Goal: Transaction & Acquisition: Purchase product/service

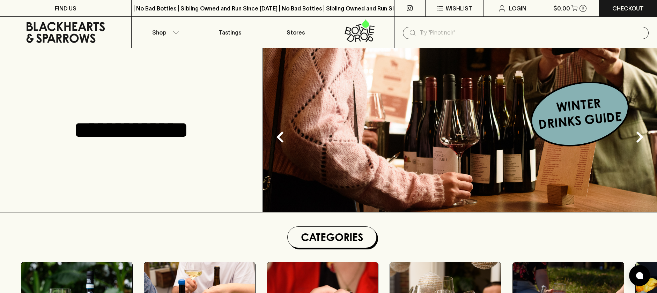
click at [175, 34] on icon "button" at bounding box center [175, 32] width 7 height 3
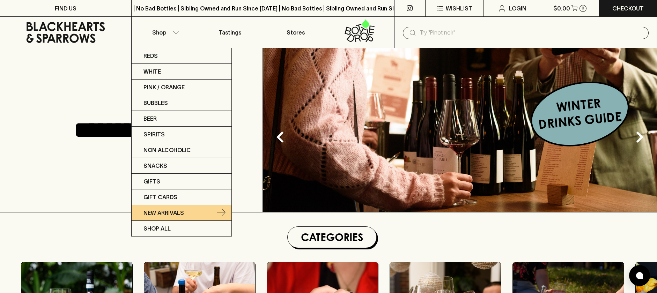
click at [189, 213] on link "New Arrivals" at bounding box center [182, 213] width 100 height 16
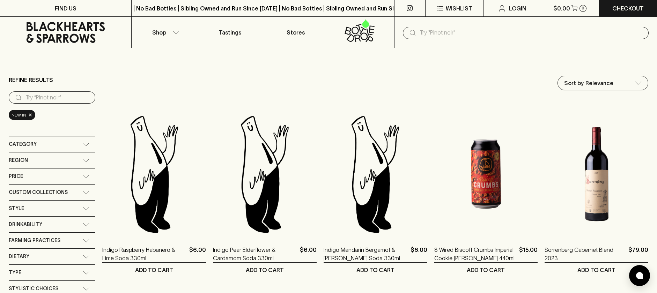
click at [355, 30] on icon at bounding box center [359, 30] width 57 height 23
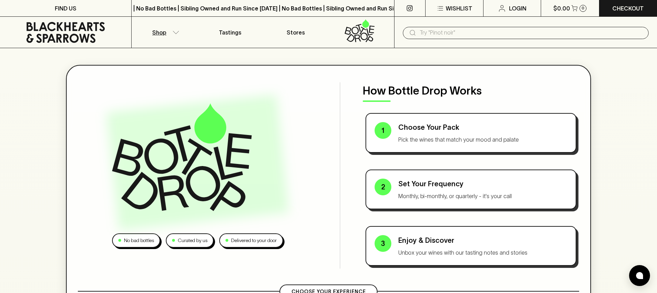
click at [177, 31] on icon "button" at bounding box center [175, 32] width 7 height 3
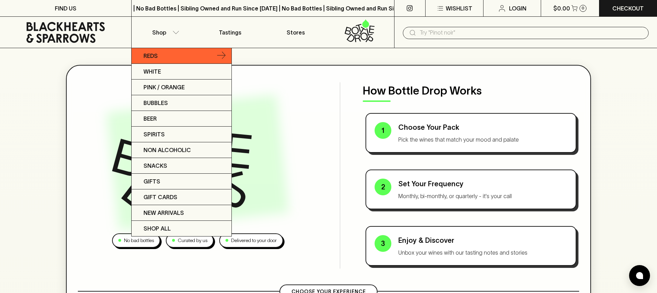
click at [164, 57] on link "Reds" at bounding box center [182, 56] width 100 height 16
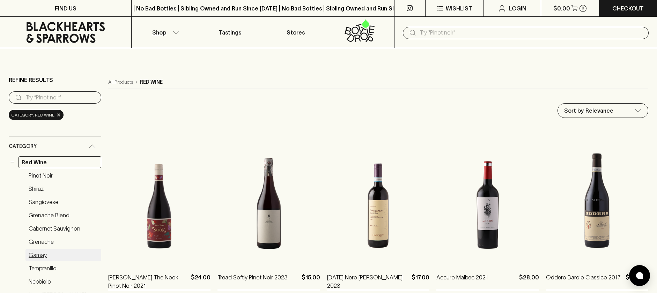
click at [35, 256] on link "Gamay" at bounding box center [63, 255] width 76 height 12
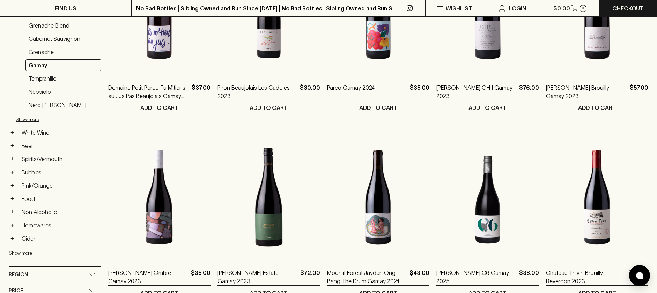
scroll to position [177, 0]
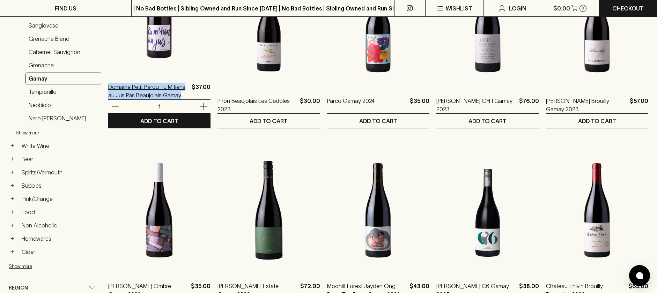
drag, startPoint x: 106, startPoint y: 99, endPoint x: 186, endPoint y: 97, distance: 80.3
click at [186, 97] on div "Refine Results ​ Category: red wine > gamay × Category − Red Wine Pinot Noir Sh…" at bounding box center [328, 211] width 639 height 634
copy p "Domaine Petit Perou Tu M'tiens au Jus Pas Beaujolais Gamay 2023"
click at [153, 49] on img at bounding box center [159, 11] width 102 height 122
